Goal: Task Accomplishment & Management: Complete application form

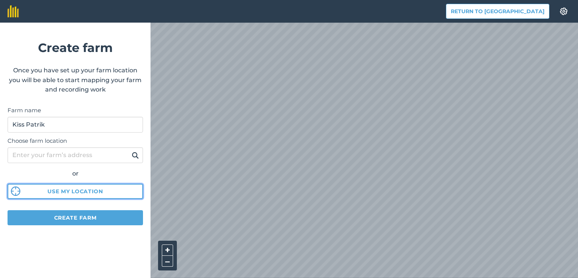
click at [105, 187] on button "Use my location" at bounding box center [76, 191] width 136 height 15
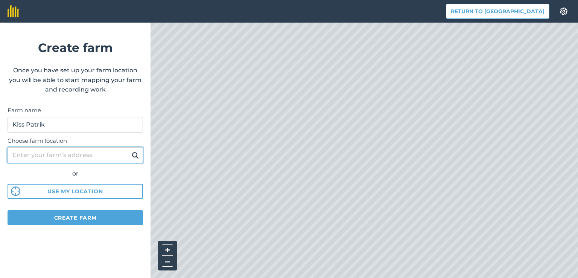
click at [113, 157] on input "Choose farm location" at bounding box center [76, 155] width 136 height 16
type input "[GEOGRAPHIC_DATA]"
click at [110, 175] on div "or" at bounding box center [76, 174] width 136 height 10
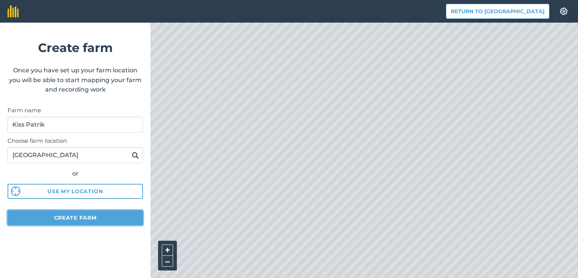
click at [95, 213] on button "Create farm" at bounding box center [76, 217] width 136 height 15
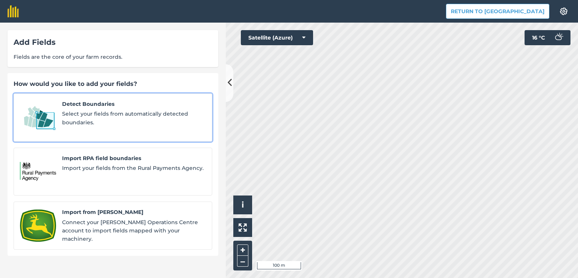
click at [183, 122] on span "Select your fields from automatically detected boundaries." at bounding box center [134, 118] width 144 height 17
